Goal: Information Seeking & Learning: Learn about a topic

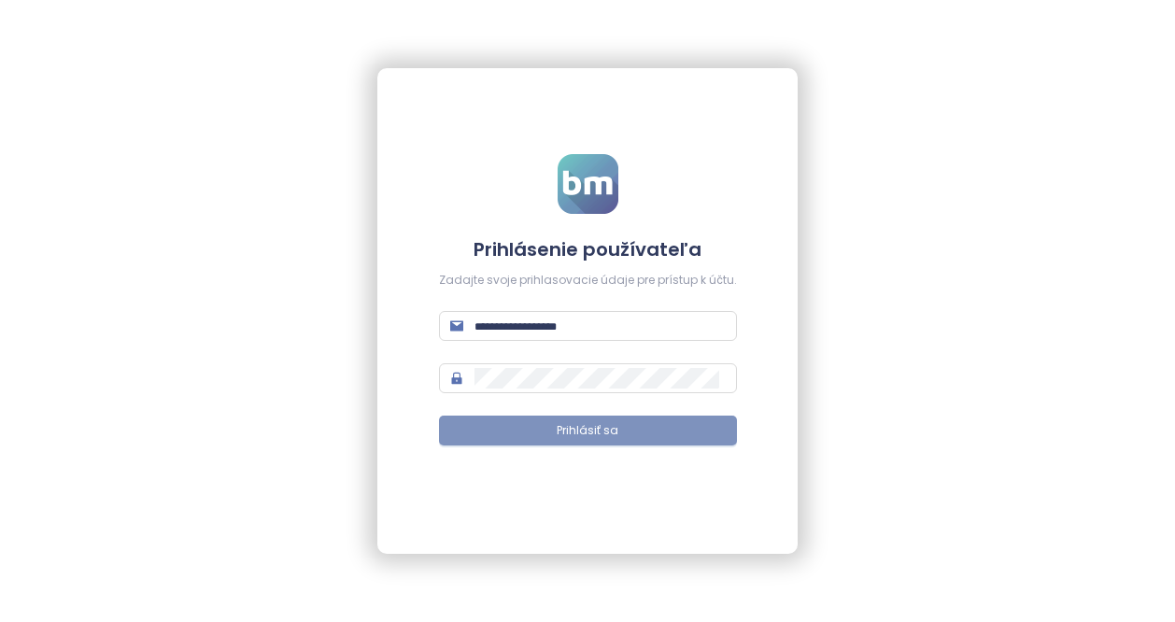
type input "**********"
click at [622, 436] on button "Prihlásiť sa" at bounding box center [588, 431] width 298 height 30
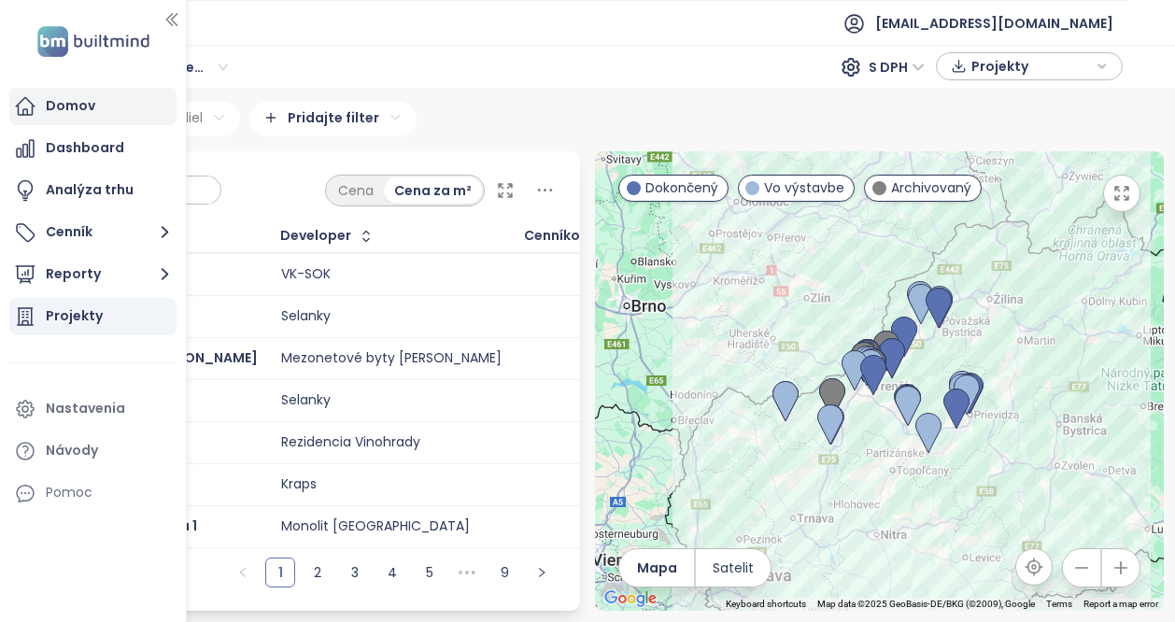
click at [63, 120] on div "Domov" at bounding box center [92, 106] width 167 height 37
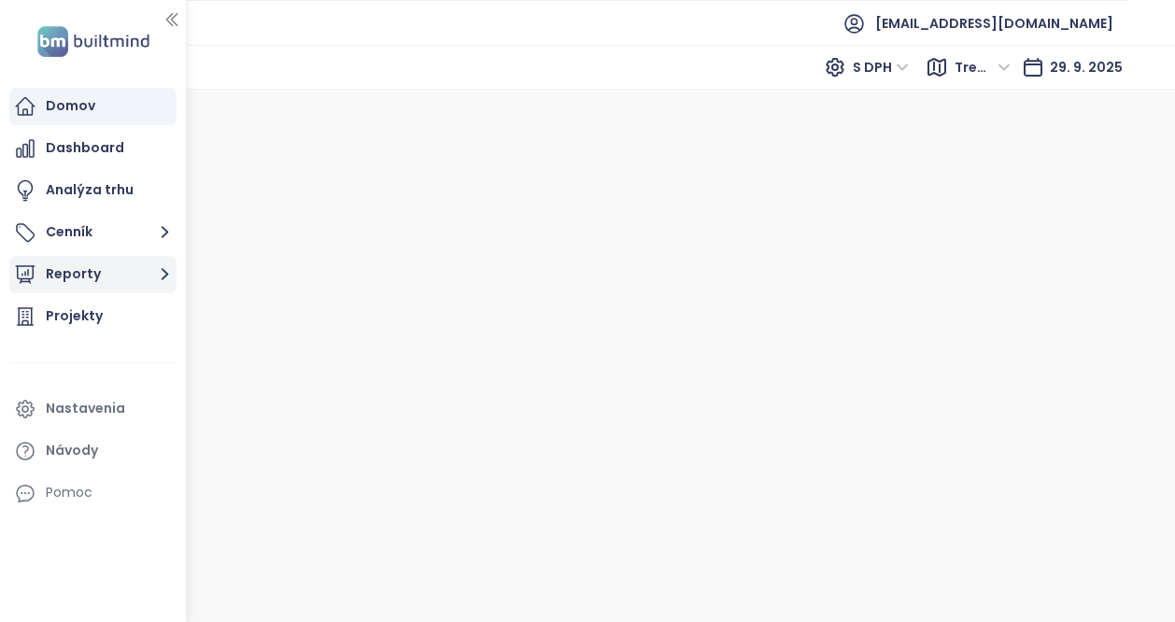
click at [97, 277] on button "Reporty" at bounding box center [92, 274] width 167 height 37
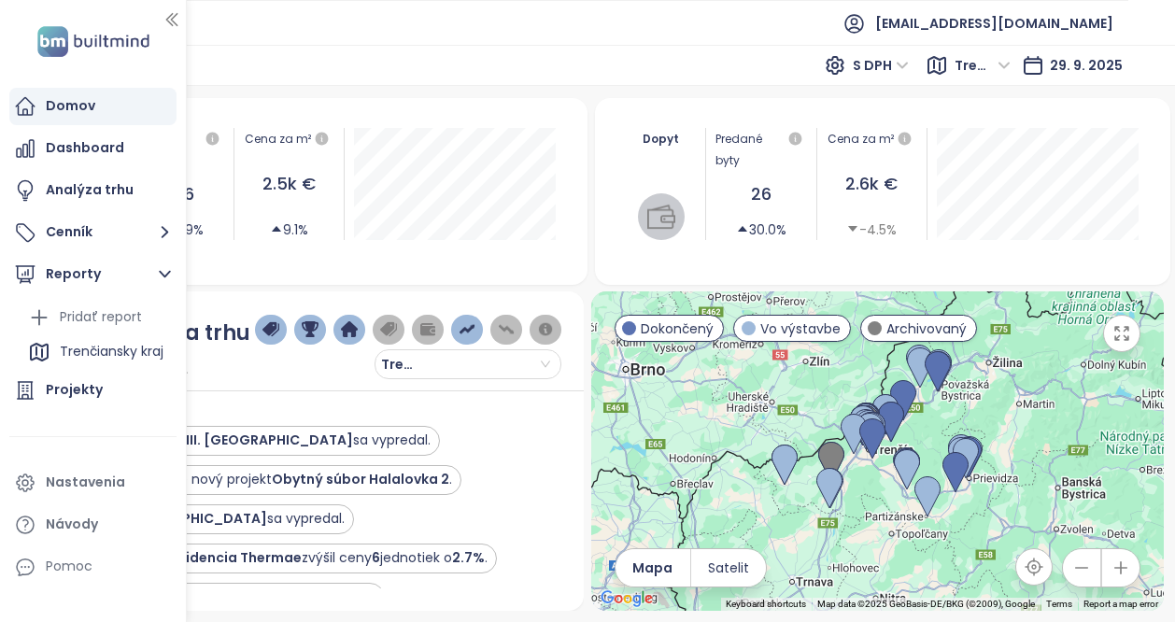
click at [811, 271] on div "Dopyt Predané byty 26 30.0% Cena za m² 2.6k € -4.5%" at bounding box center [883, 191] width 576 height 187
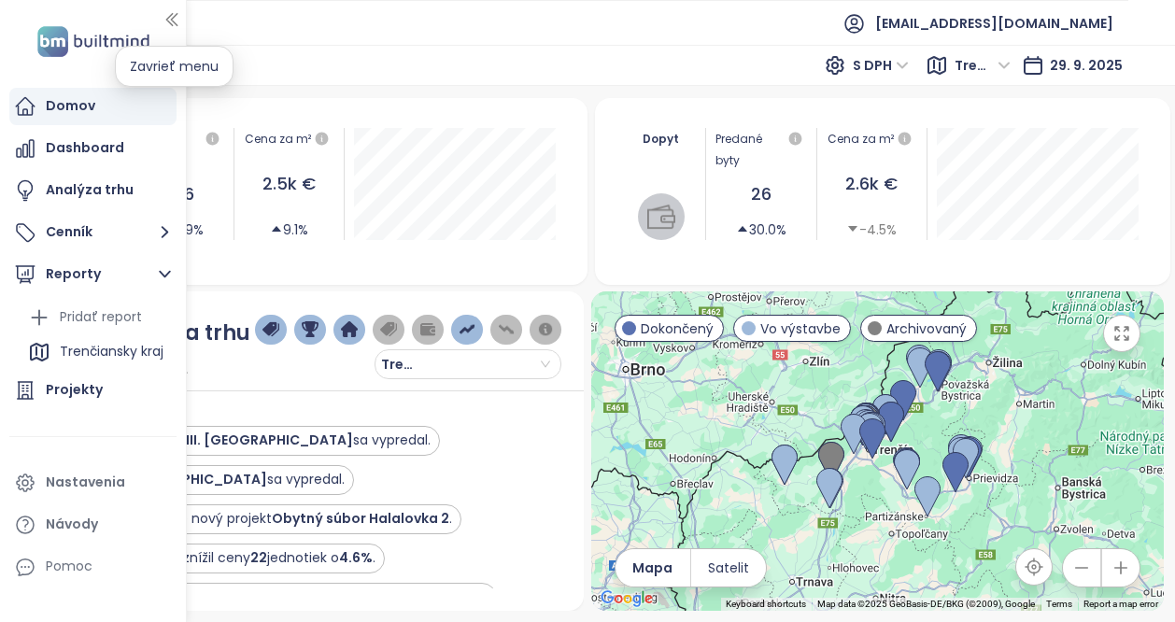
click at [176, 22] on icon "button" at bounding box center [171, 19] width 19 height 19
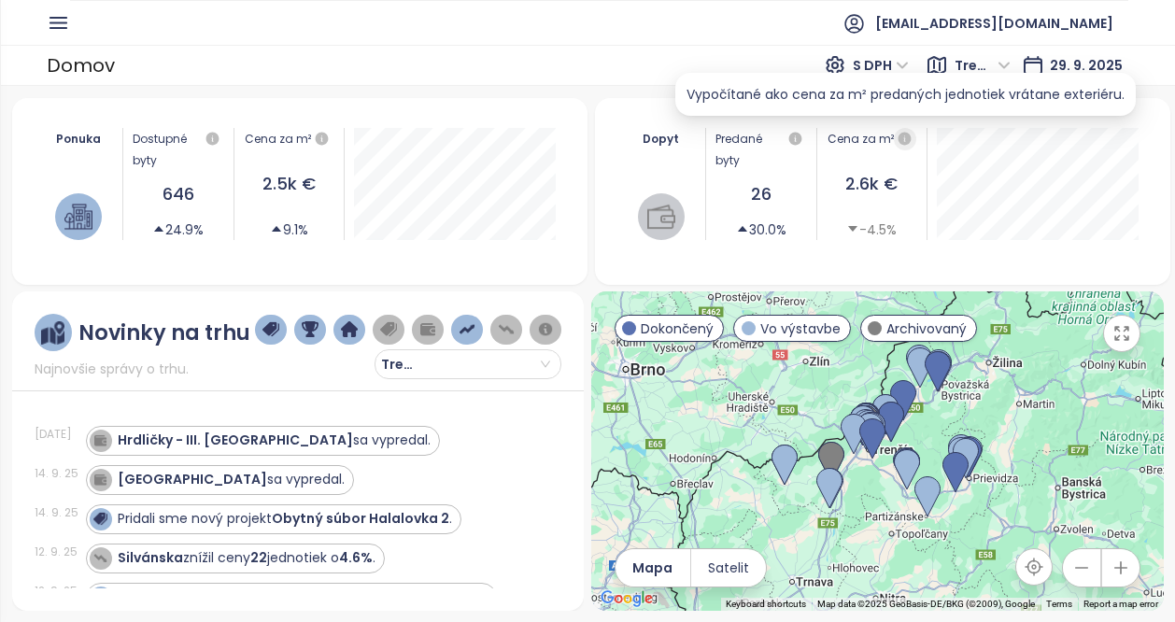
click at [901, 141] on icon "button" at bounding box center [904, 138] width 13 height 13
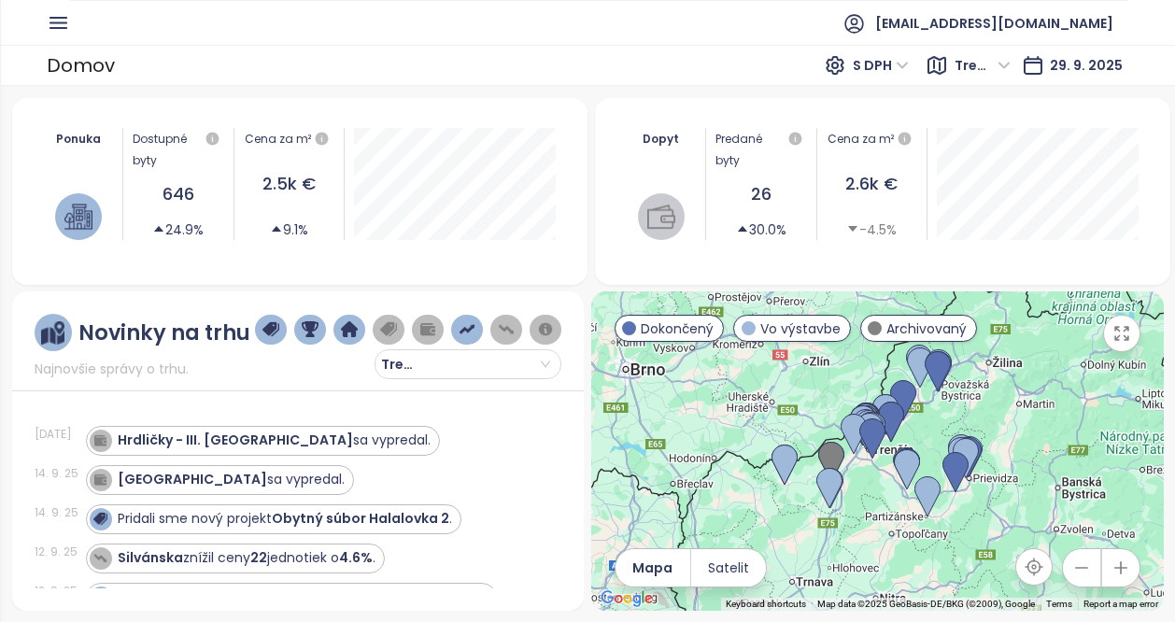
click at [764, 190] on div "26" at bounding box center [760, 194] width 91 height 26
click at [55, 26] on icon "button" at bounding box center [58, 22] width 23 height 23
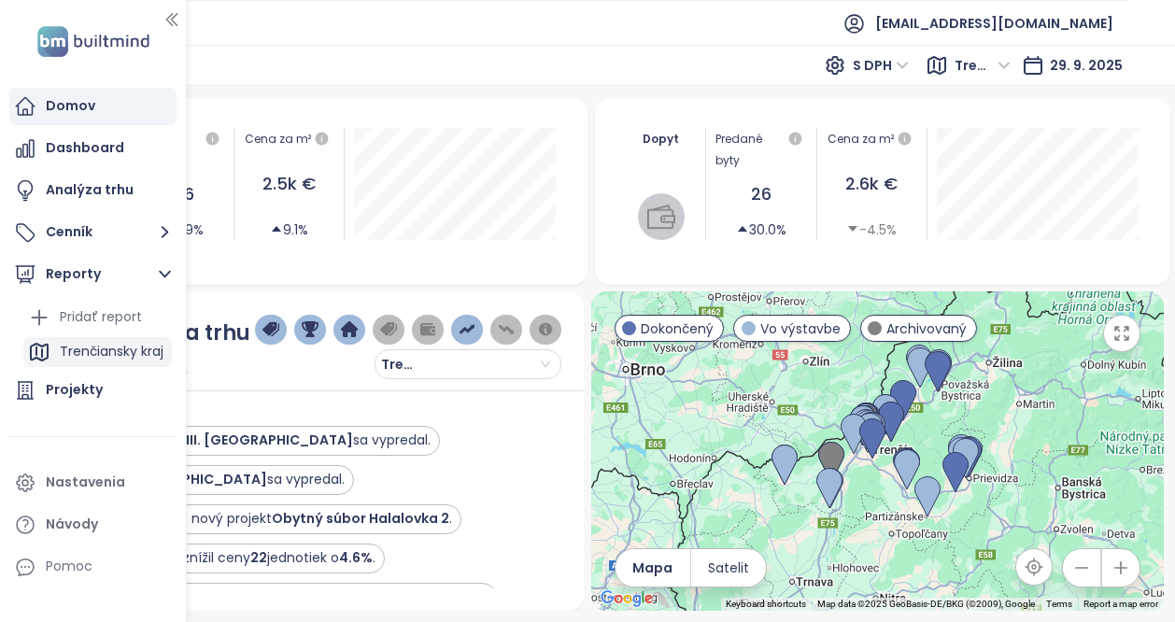
click at [143, 354] on div "Trenčiansky kraj" at bounding box center [112, 351] width 104 height 23
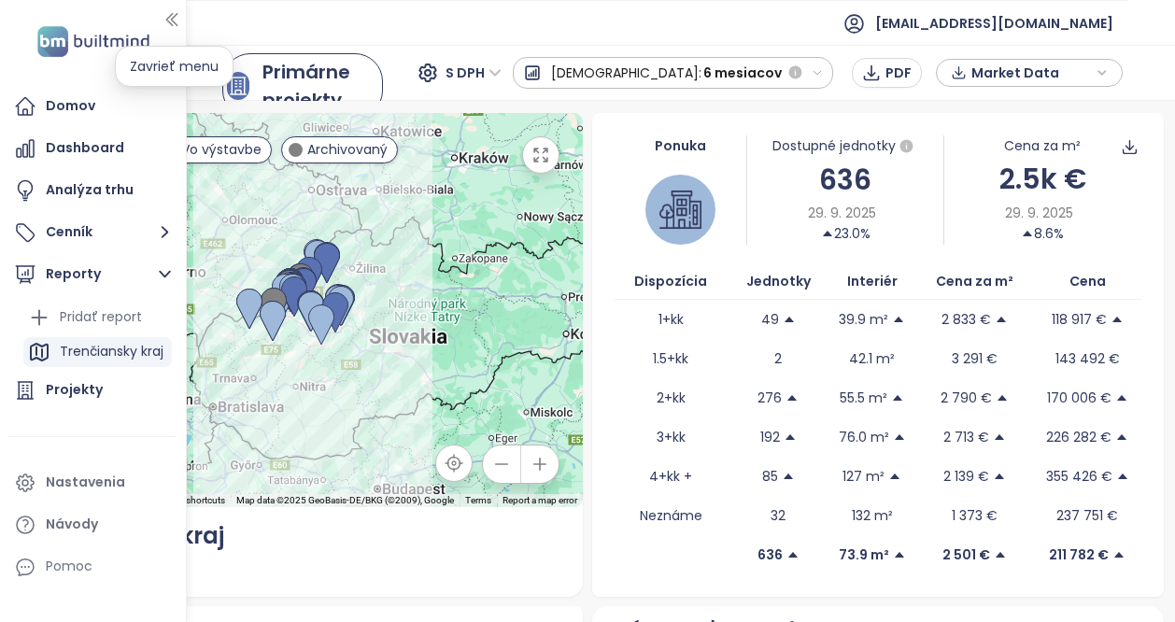
click at [176, 21] on icon "button" at bounding box center [171, 19] width 19 height 19
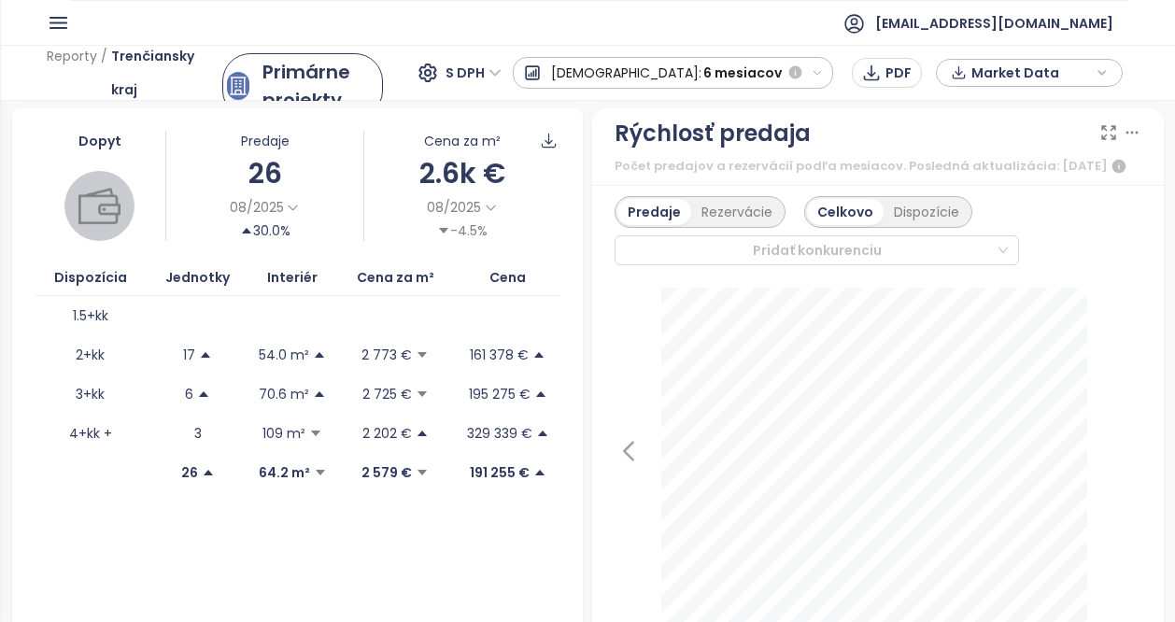
scroll to position [499, 0]
click at [729, 214] on div "Rezervácie" at bounding box center [737, 211] width 92 height 26
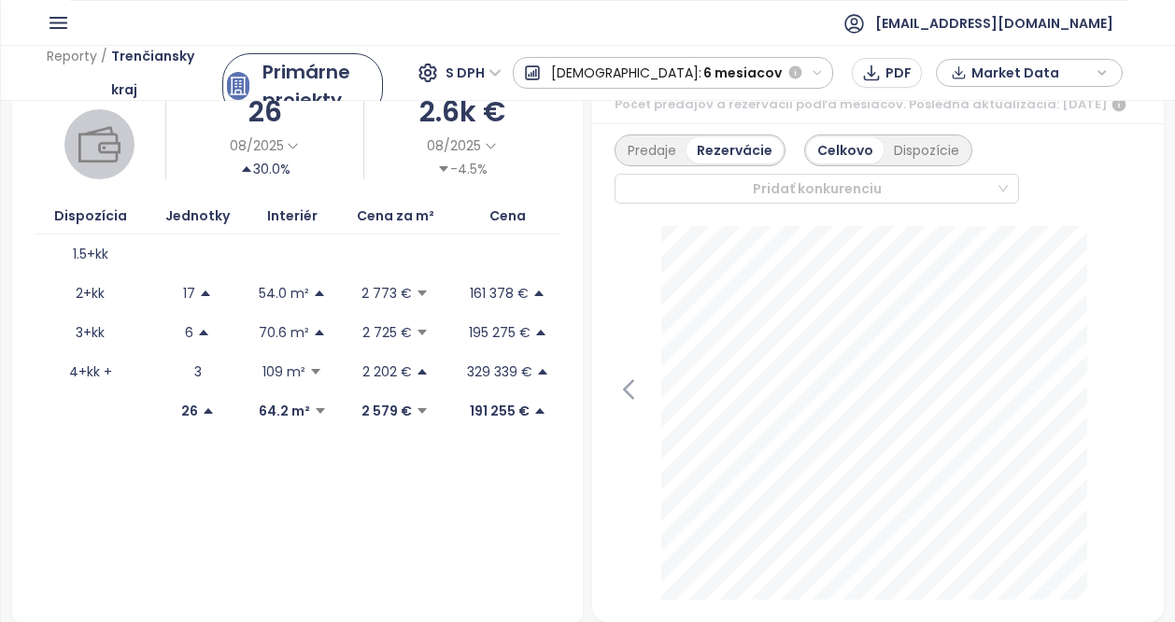
scroll to position [560, 0]
click at [641, 160] on div "Predaje" at bounding box center [651, 149] width 69 height 26
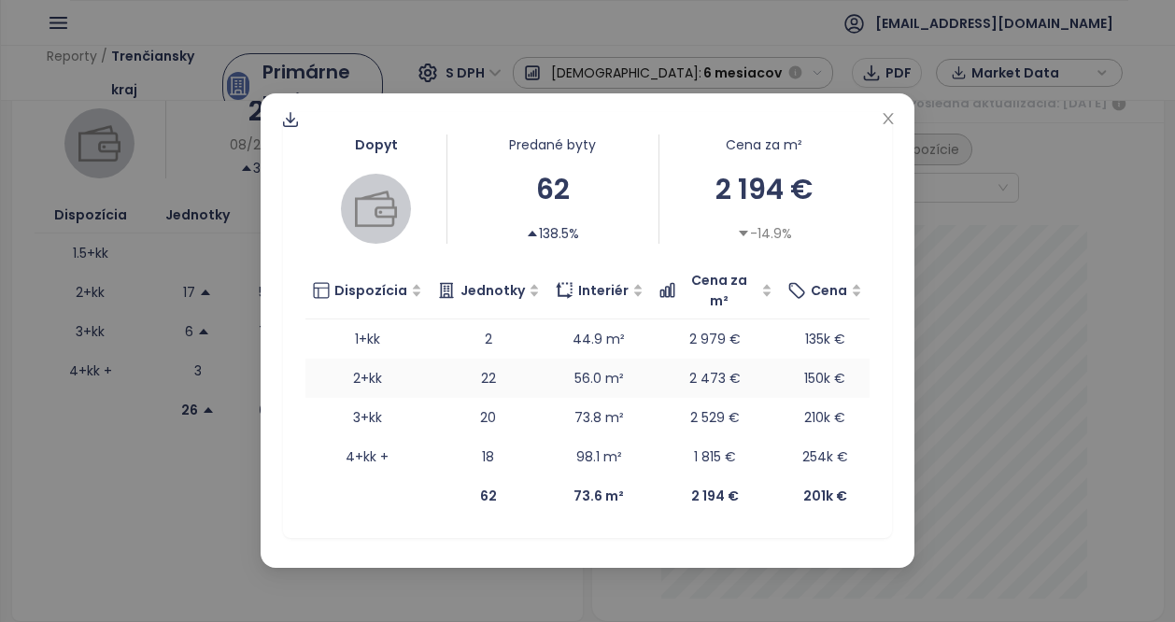
click at [487, 360] on td "22" at bounding box center [489, 378] width 118 height 39
click at [825, 367] on td "150k €" at bounding box center [825, 378] width 90 height 39
click at [885, 124] on icon "close" at bounding box center [888, 118] width 15 height 15
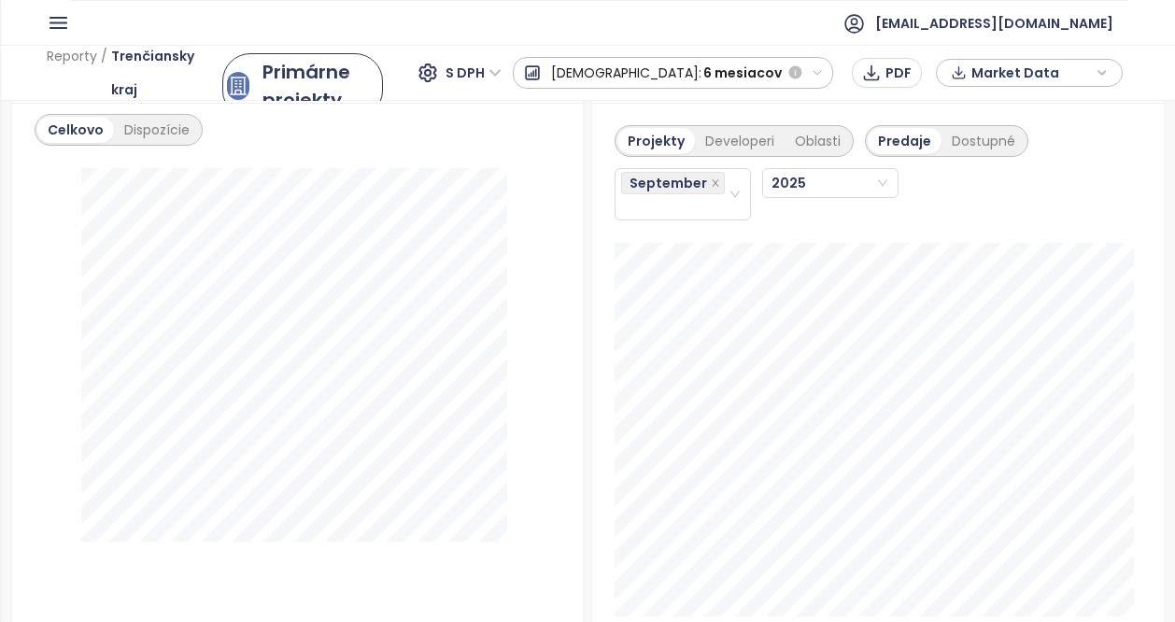
scroll to position [2327, 0]
click at [718, 153] on div "Developeri" at bounding box center [740, 140] width 90 height 26
click at [712, 185] on icon "close" at bounding box center [715, 181] width 7 height 7
click at [729, 199] on icon "close-circle" at bounding box center [734, 193] width 11 height 11
click at [680, 218] on div "September" at bounding box center [674, 193] width 106 height 49
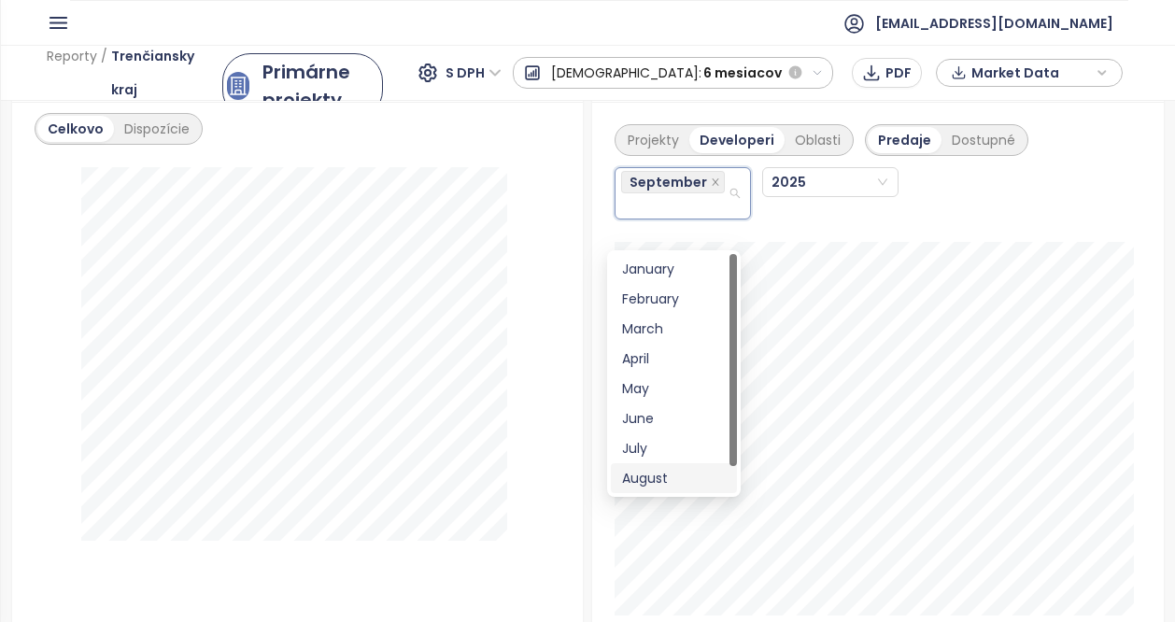
click at [683, 477] on div "August" at bounding box center [674, 478] width 104 height 21
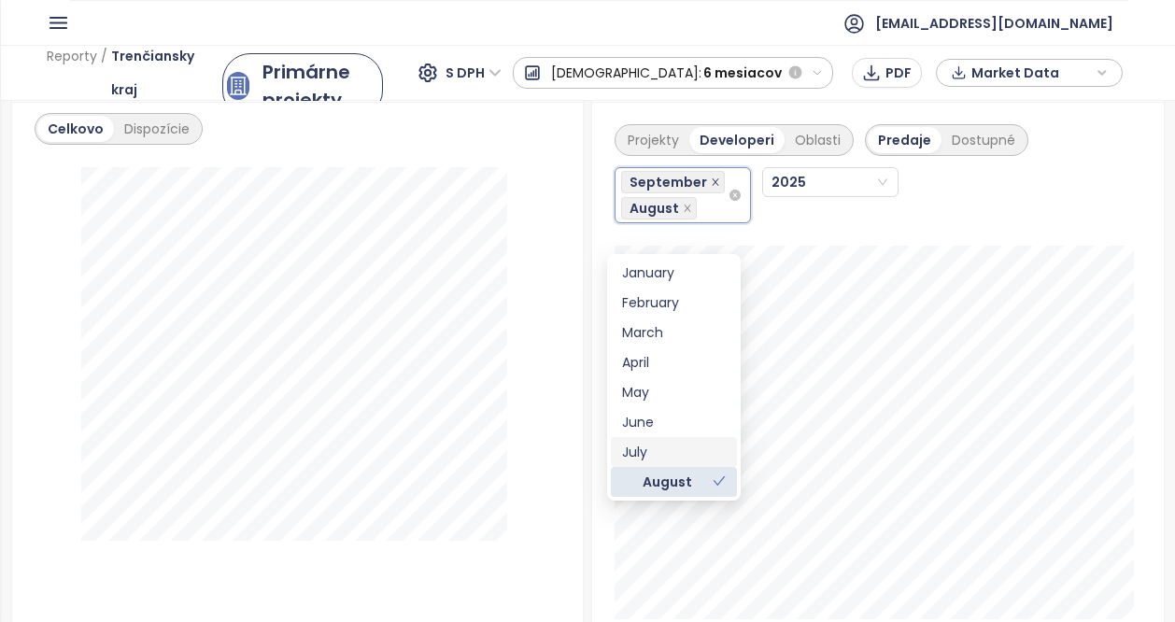
click at [711, 187] on icon "close" at bounding box center [715, 181] width 9 height 9
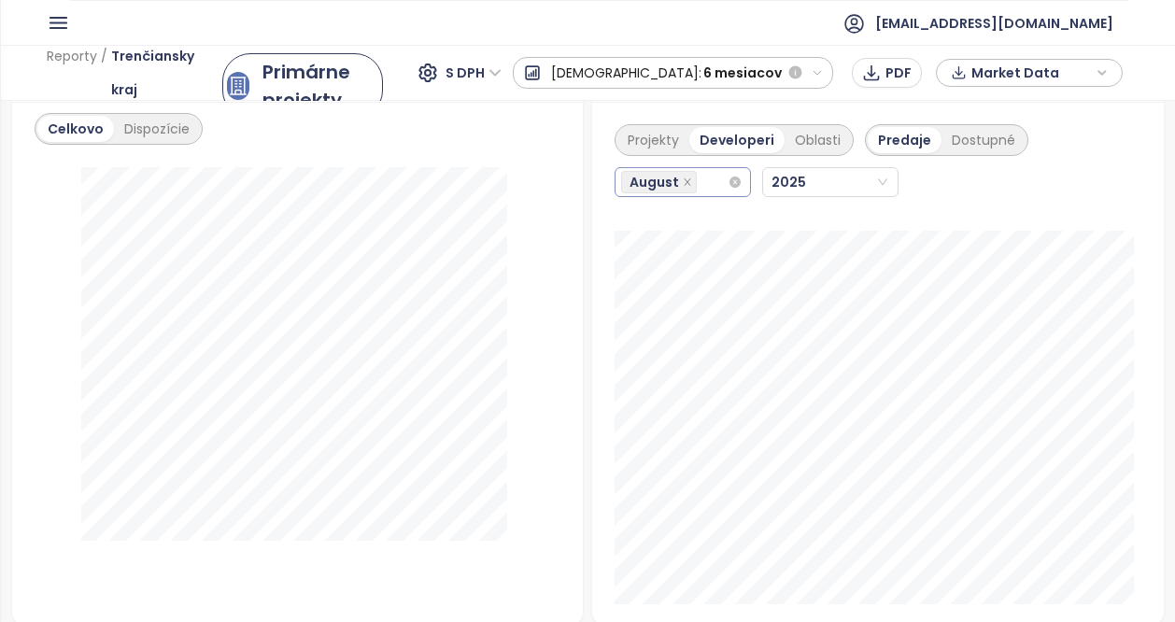
click at [851, 255] on div "Projekty Developeri Oblasti Predaje Dostupné [DATE]" at bounding box center [877, 364] width 571 height 525
click at [684, 185] on icon "close" at bounding box center [687, 181] width 7 height 7
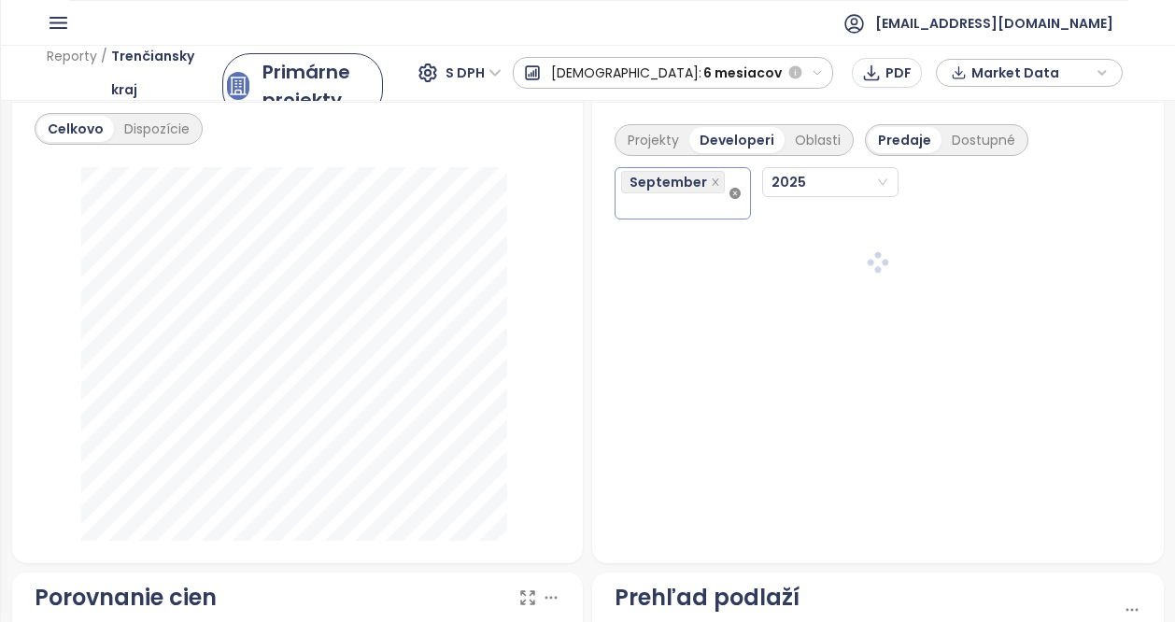
click at [728, 206] on div "September" at bounding box center [682, 193] width 136 height 52
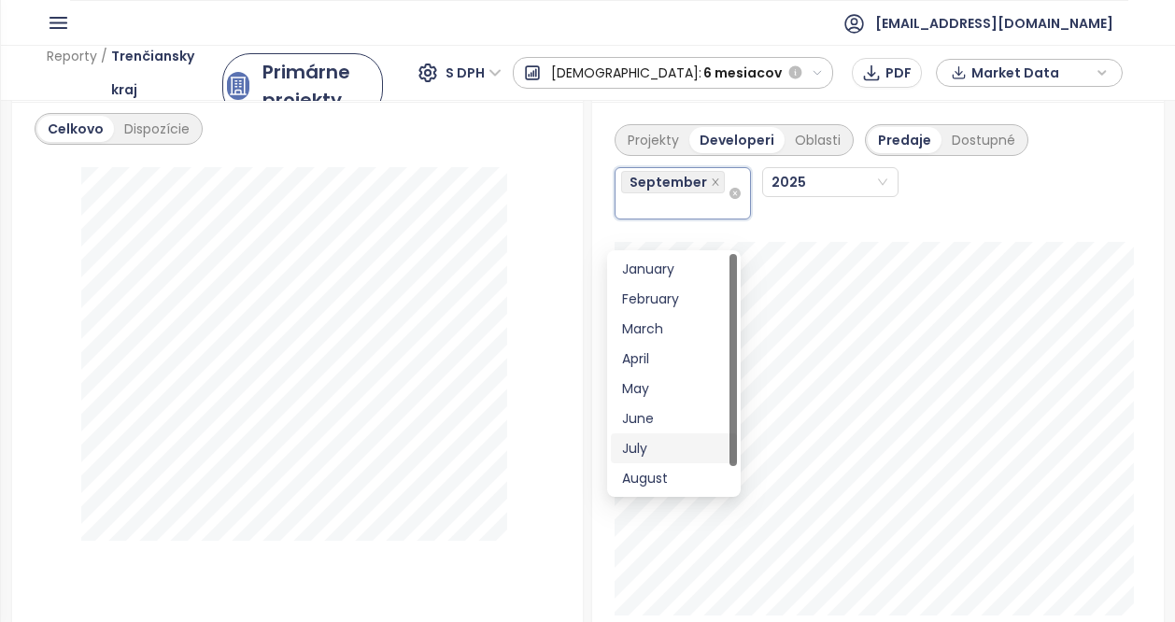
click at [684, 218] on div "September" at bounding box center [674, 193] width 106 height 49
click at [685, 262] on div "January" at bounding box center [674, 269] width 104 height 21
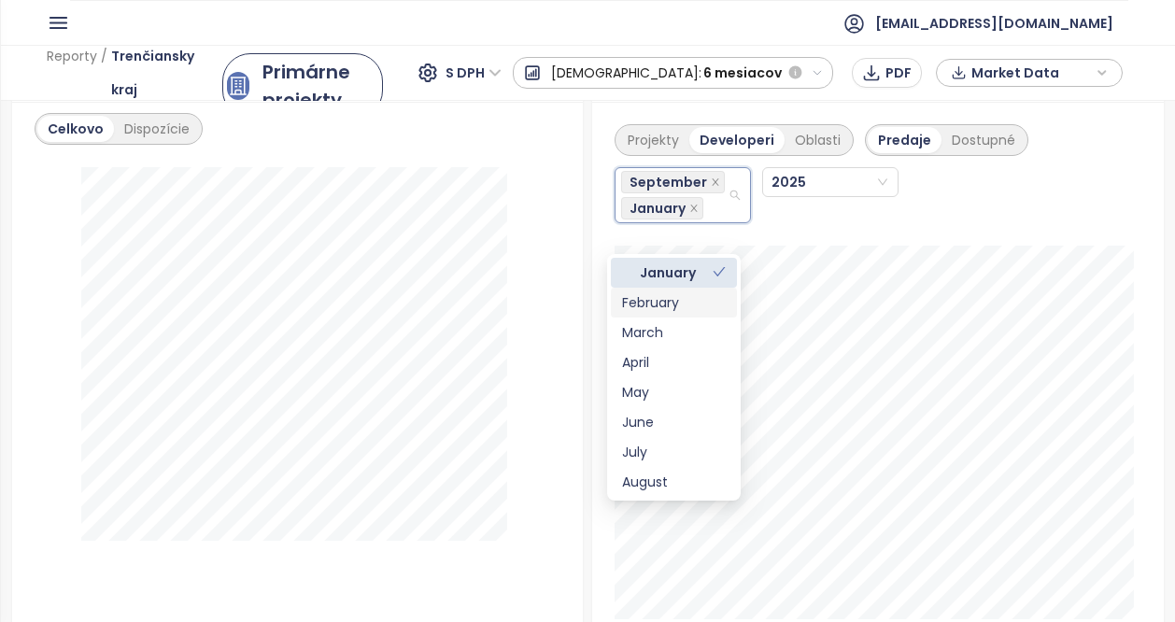
click at [670, 307] on div "February" at bounding box center [674, 302] width 104 height 21
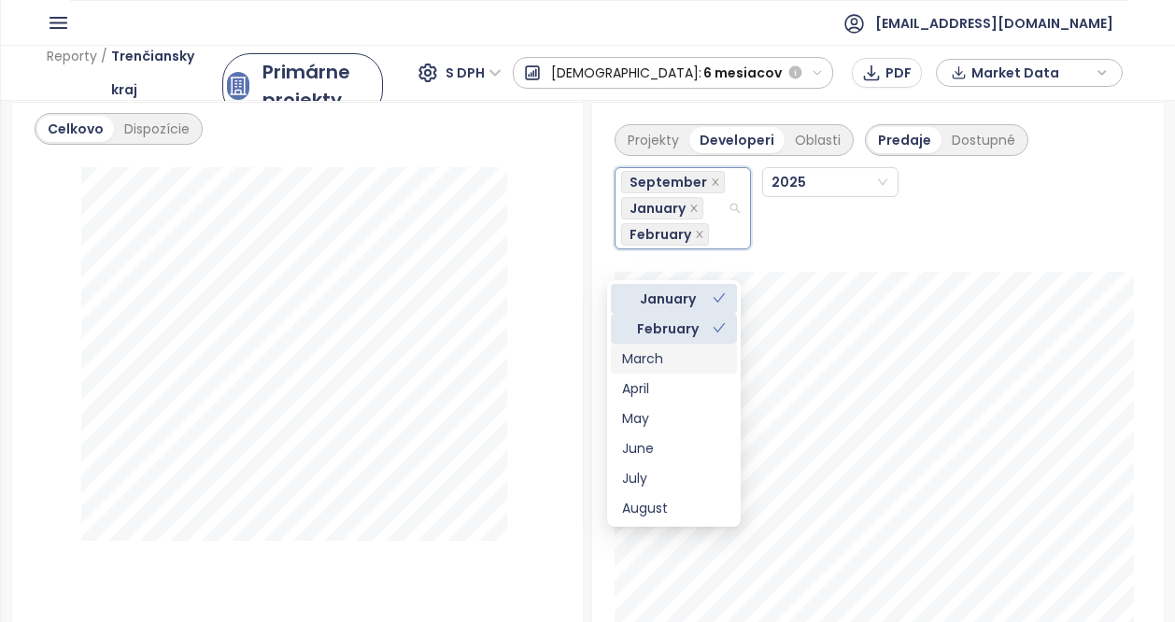
click at [656, 351] on div "March" at bounding box center [674, 358] width 104 height 21
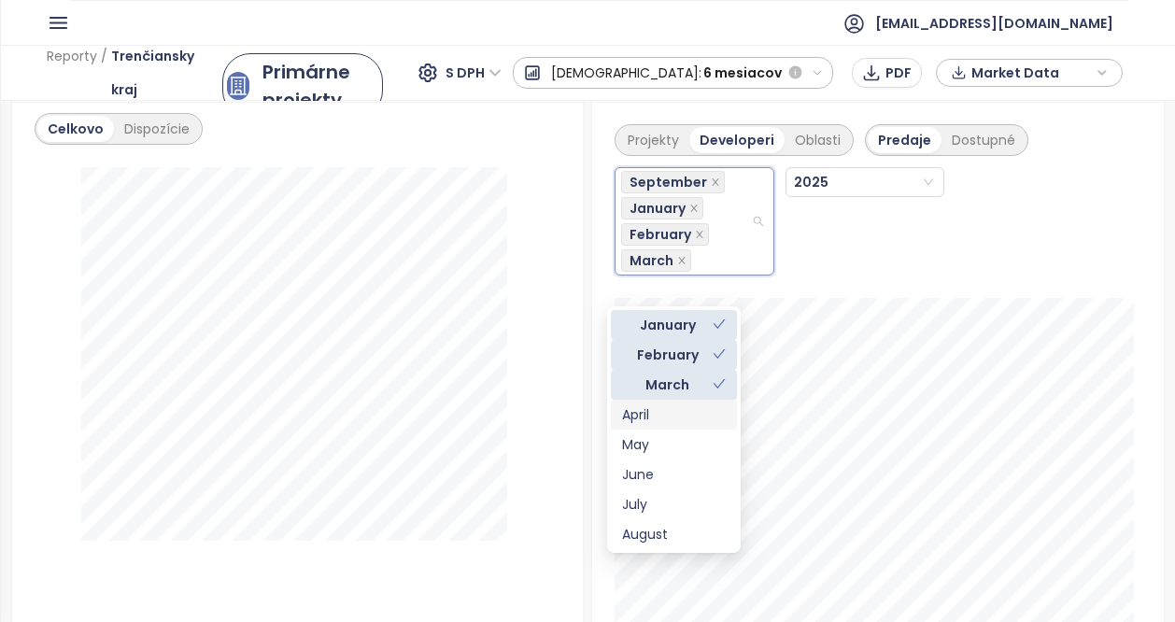
click at [639, 416] on div "April" at bounding box center [674, 414] width 104 height 21
click at [644, 438] on div "May" at bounding box center [674, 444] width 104 height 21
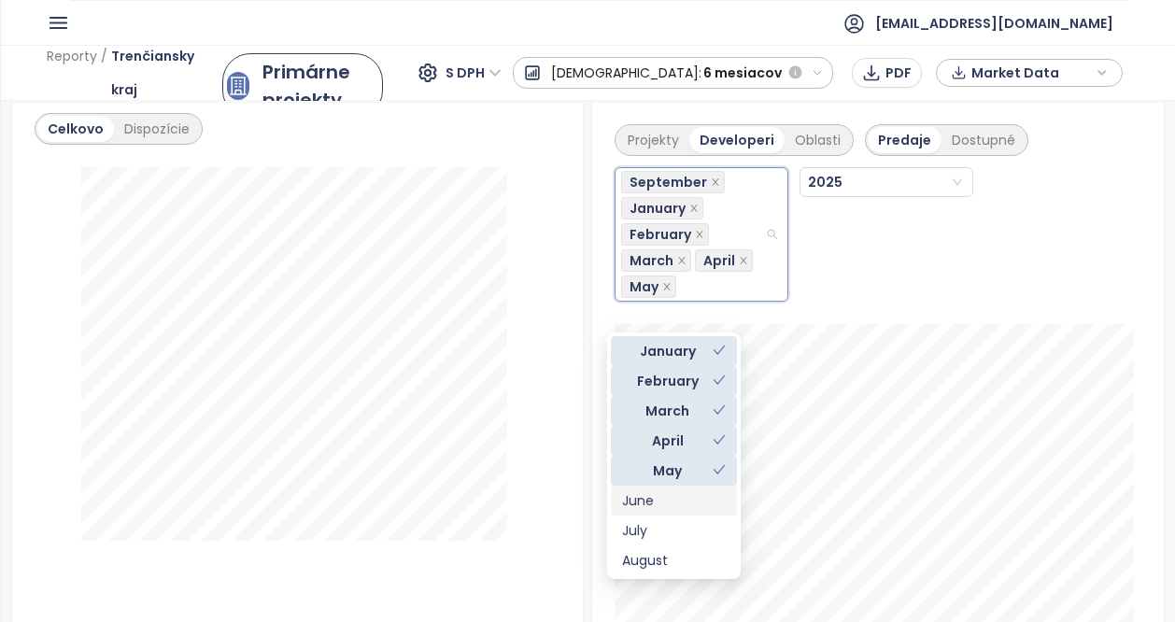
click at [651, 494] on div "June" at bounding box center [674, 500] width 104 height 21
click at [652, 518] on div "July" at bounding box center [674, 530] width 126 height 30
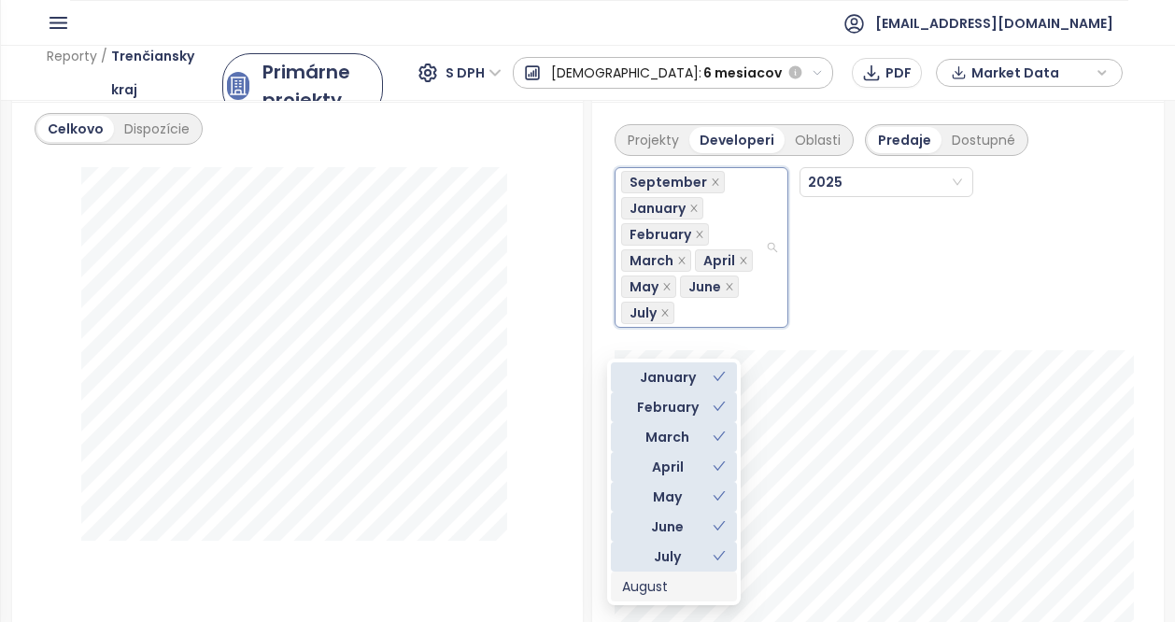
click at [666, 589] on div "August" at bounding box center [674, 586] width 104 height 21
click at [712, 185] on icon "close" at bounding box center [715, 181] width 7 height 7
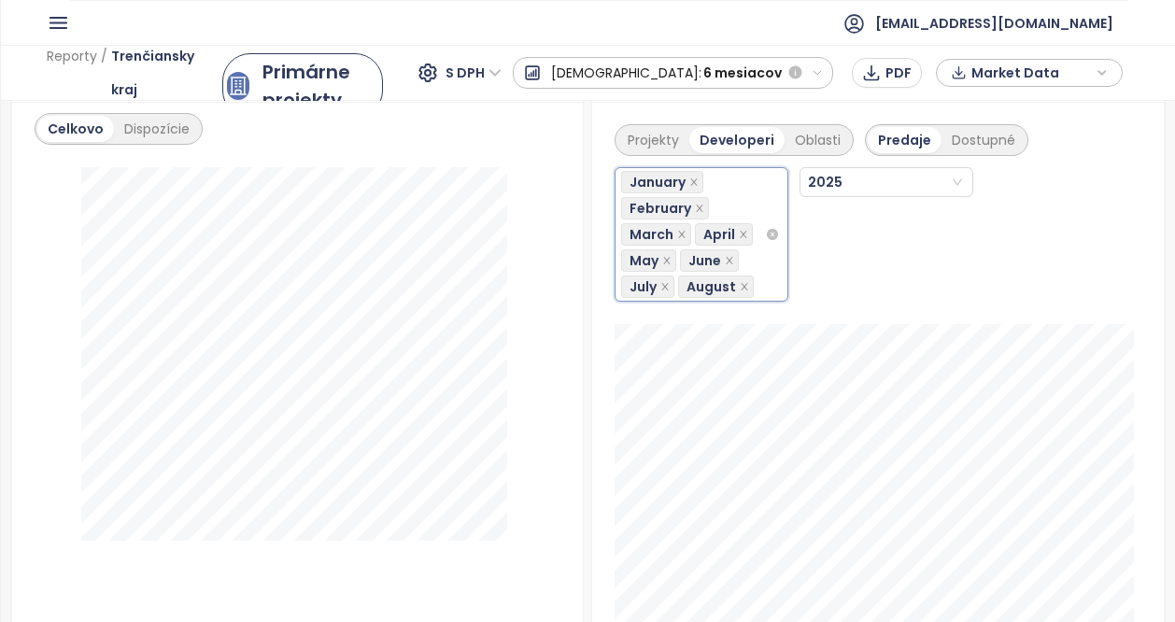
click at [840, 285] on div "January, February, March, April, May, June, July, August January February March…" at bounding box center [877, 229] width 527 height 146
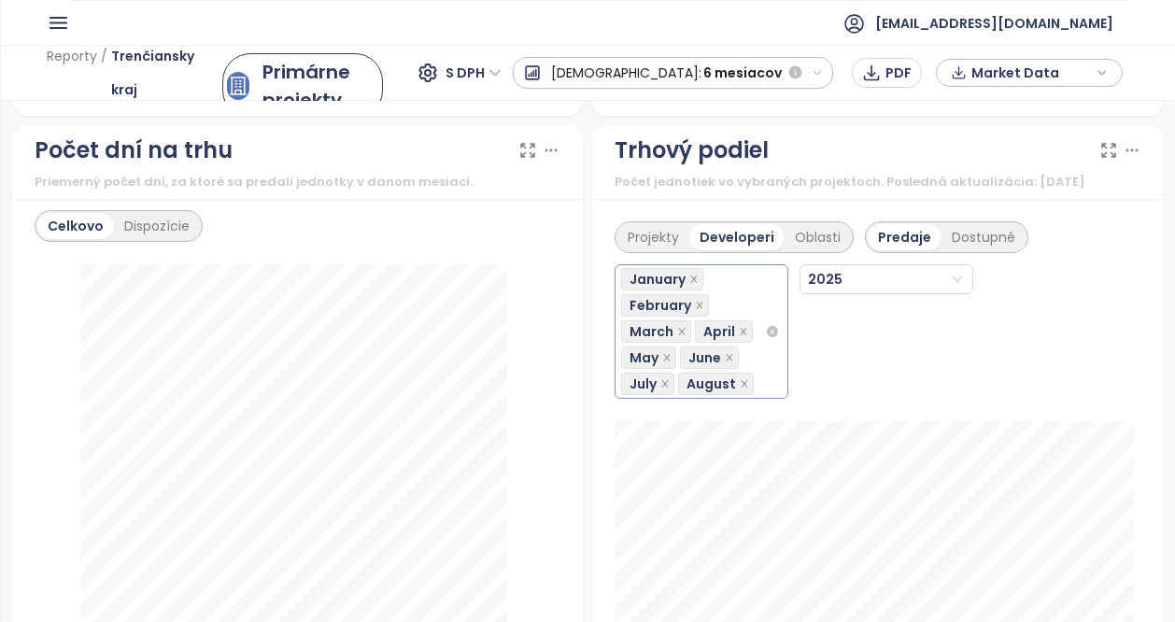
scroll to position [2229, 0]
click at [966, 251] on div "Dostupné" at bounding box center [983, 238] width 84 height 26
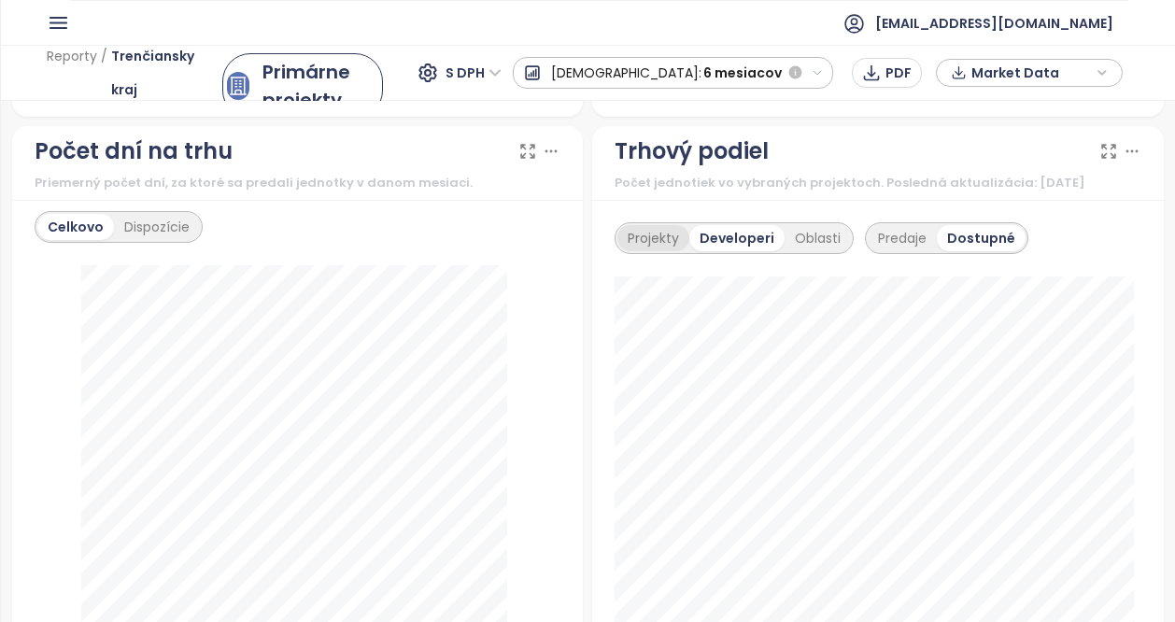
click at [644, 251] on div "Projekty" at bounding box center [653, 238] width 72 height 26
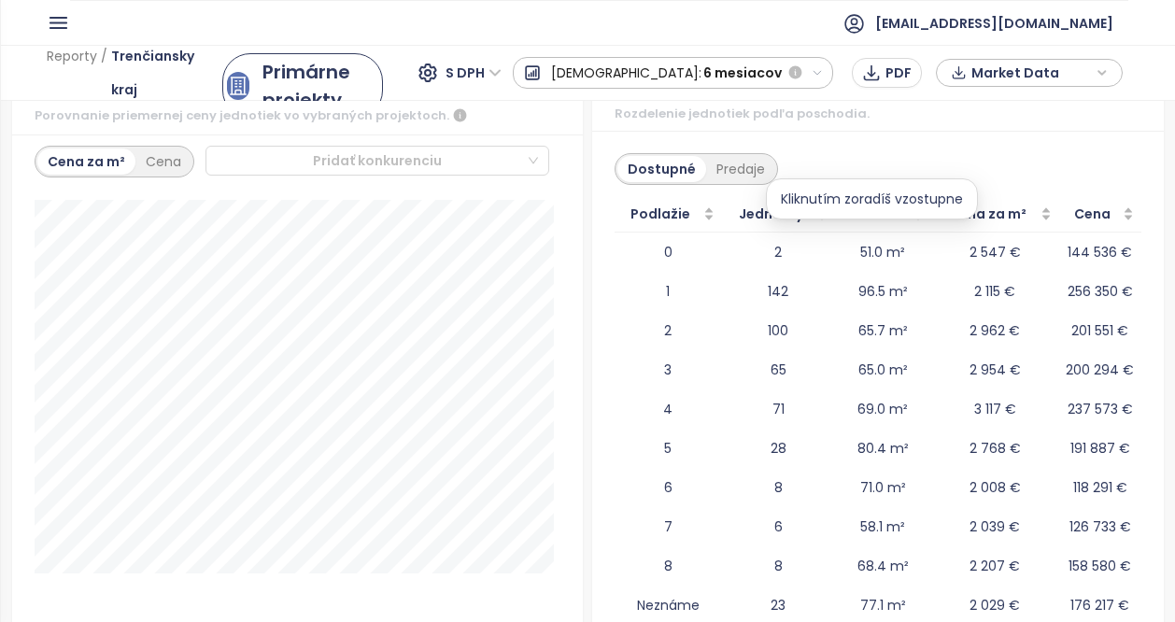
scroll to position [2870, 0]
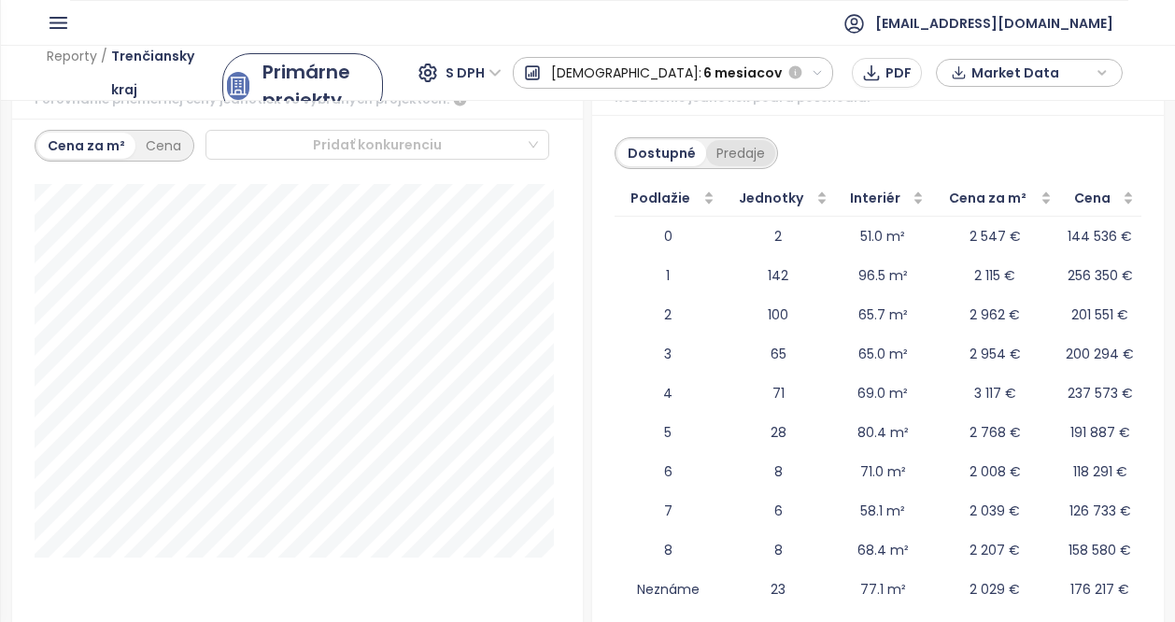
click at [723, 166] on div "Predaje" at bounding box center [740, 153] width 69 height 26
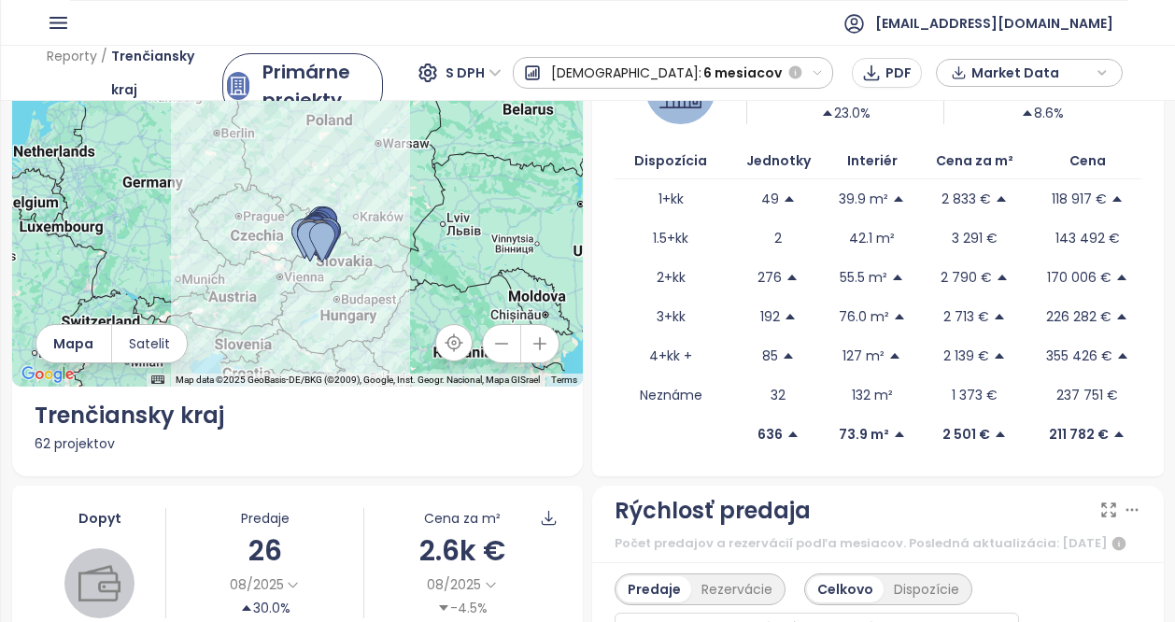
scroll to position [0, 0]
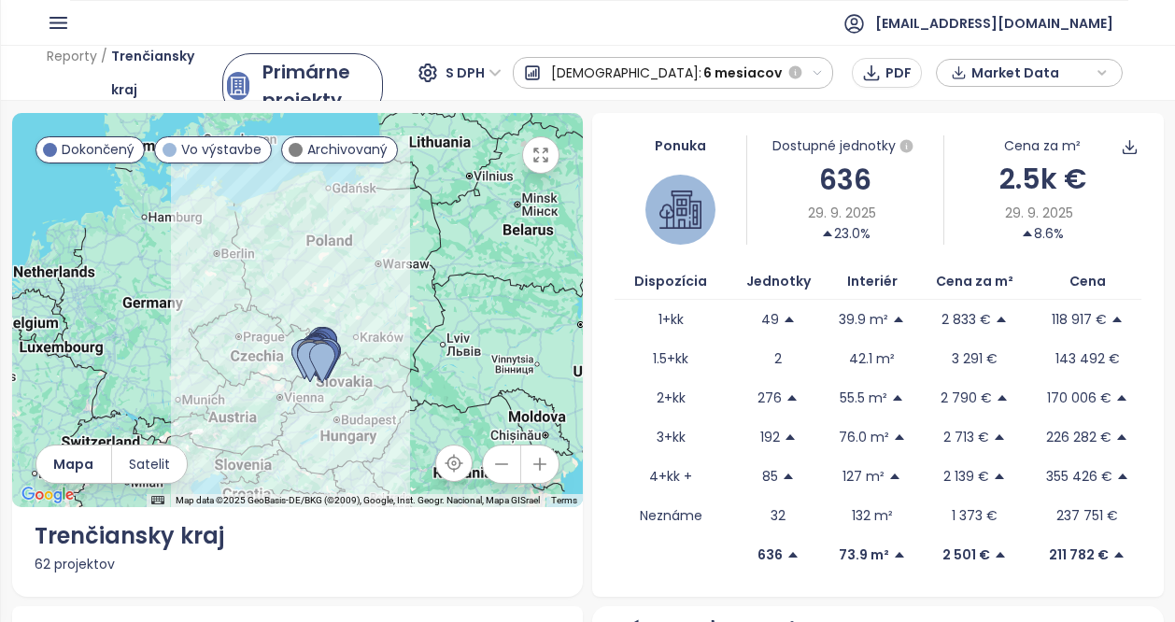
click at [827, 77] on button "[DEMOGRAPHIC_DATA]: 6 mesiacov" at bounding box center [673, 73] width 321 height 32
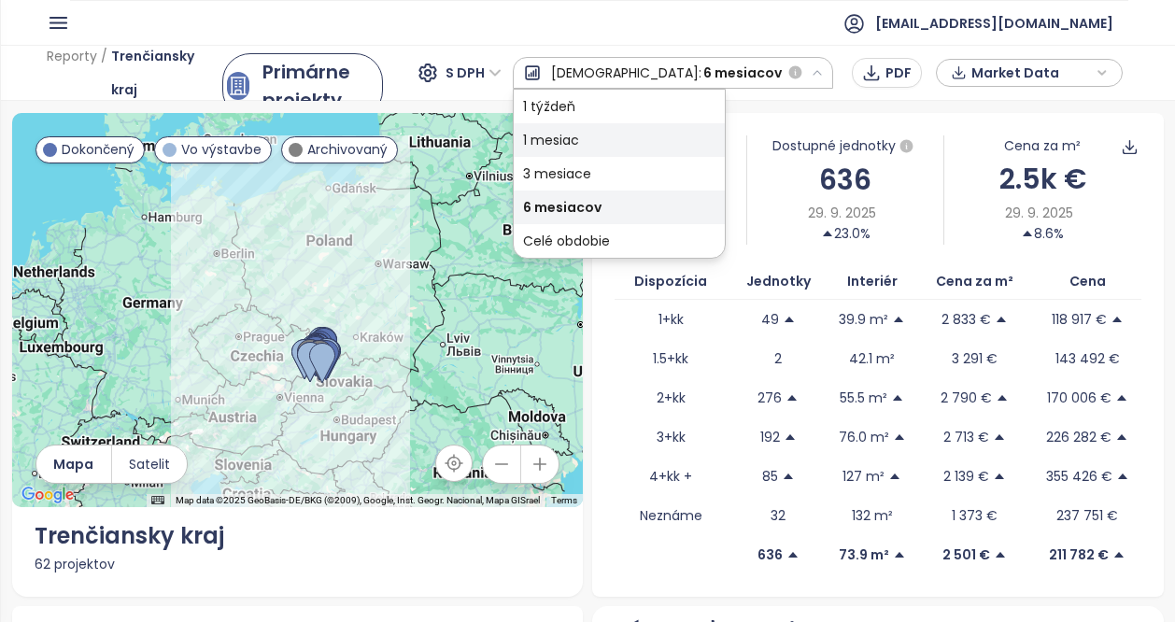
click at [719, 139] on div "1 mesiac" at bounding box center [619, 140] width 211 height 34
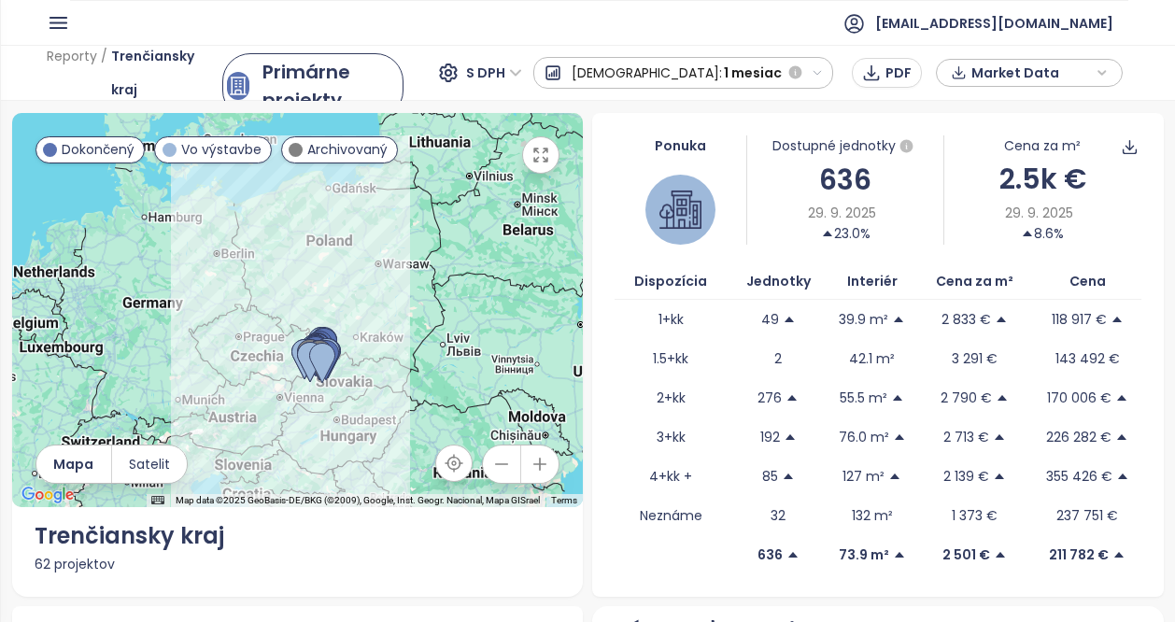
click at [614, 186] on div at bounding box center [680, 210] width 132 height 70
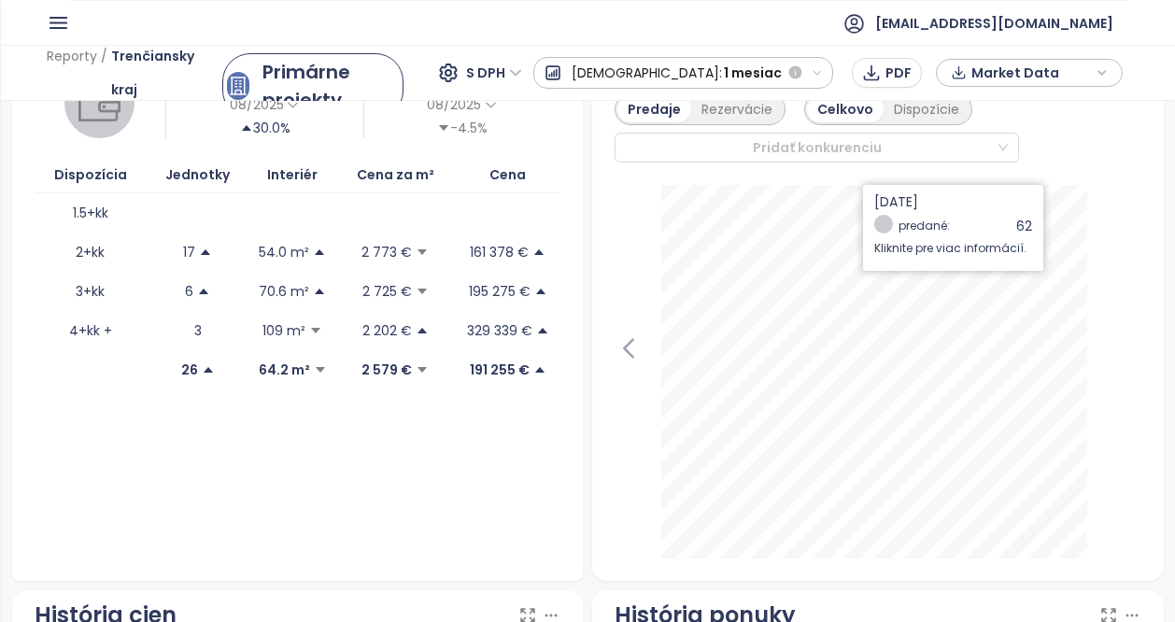
scroll to position [601, 0]
click at [750, 114] on div "Rezervácie" at bounding box center [737, 108] width 92 height 26
click at [644, 121] on div "Predaje" at bounding box center [651, 108] width 69 height 26
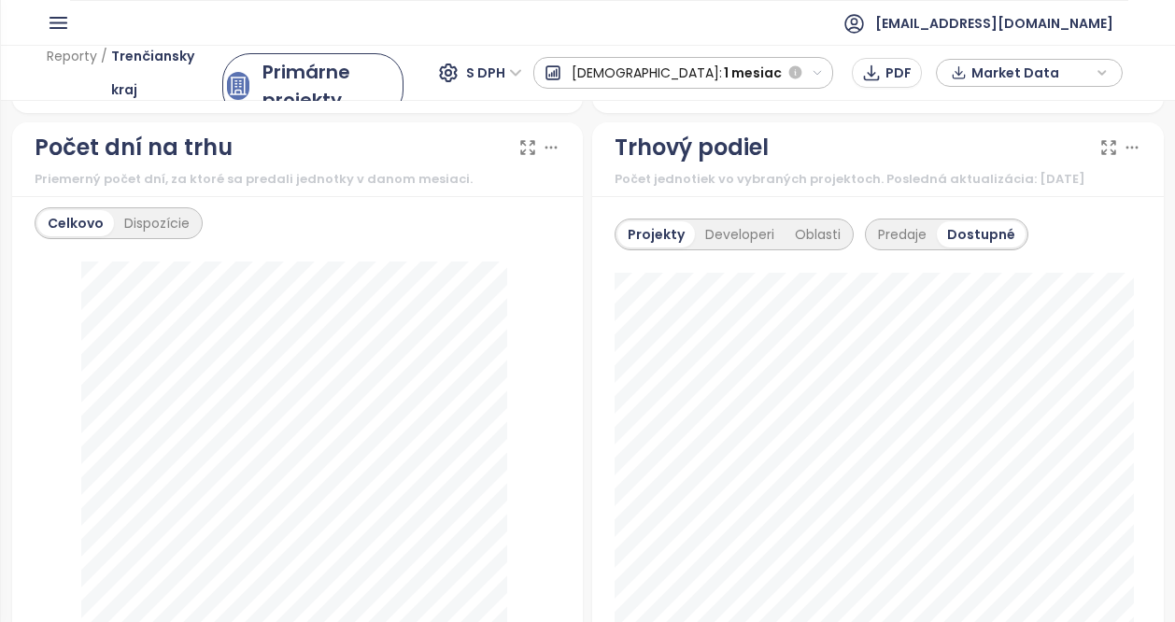
scroll to position [2235, 0]
click at [899, 246] on div "Predaje" at bounding box center [902, 232] width 69 height 26
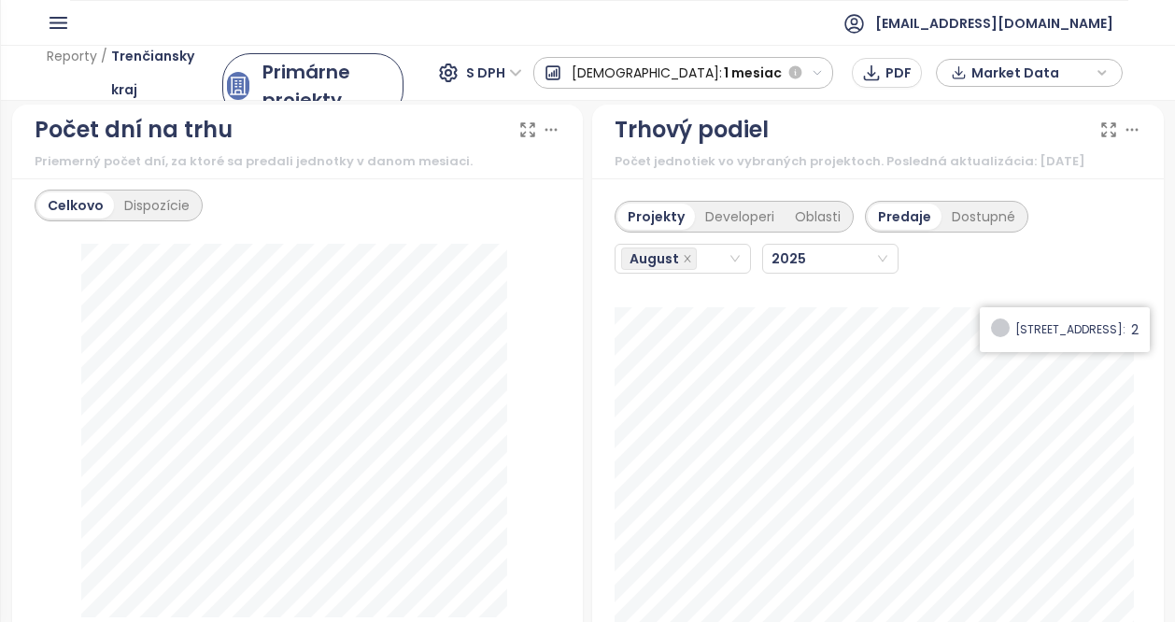
scroll to position [2299, 0]
